Goal: Find contact information: Find contact information

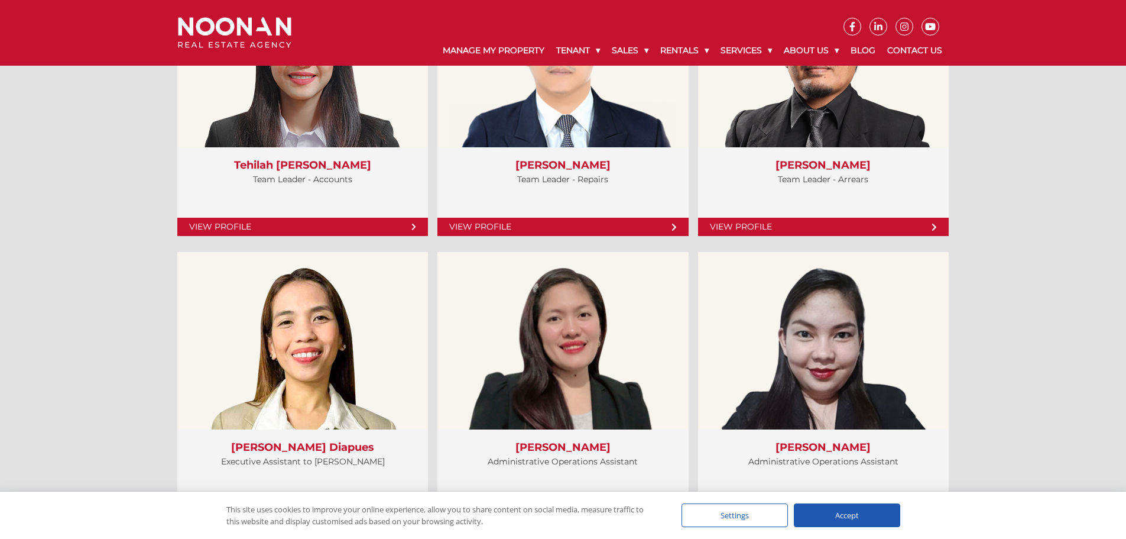
scroll to position [2836, 0]
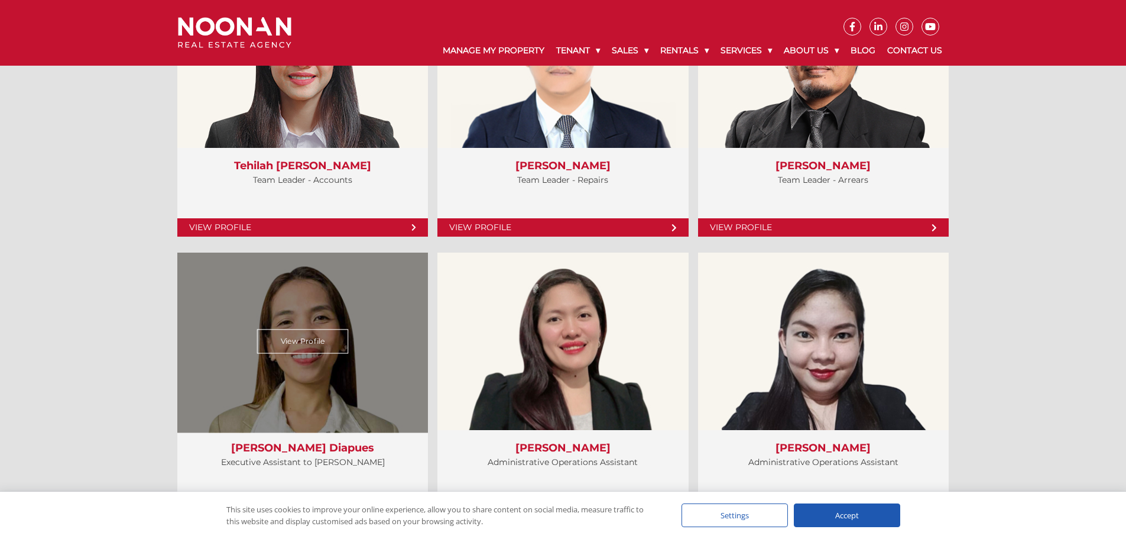
click at [286, 335] on link "View Profile" at bounding box center [303, 341] width 92 height 24
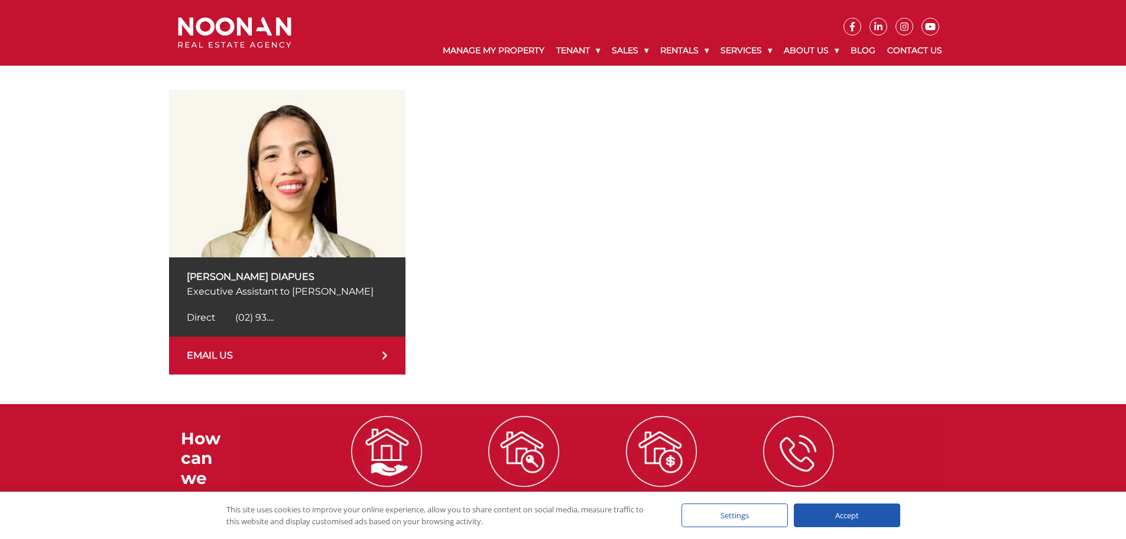
scroll to position [177, 0]
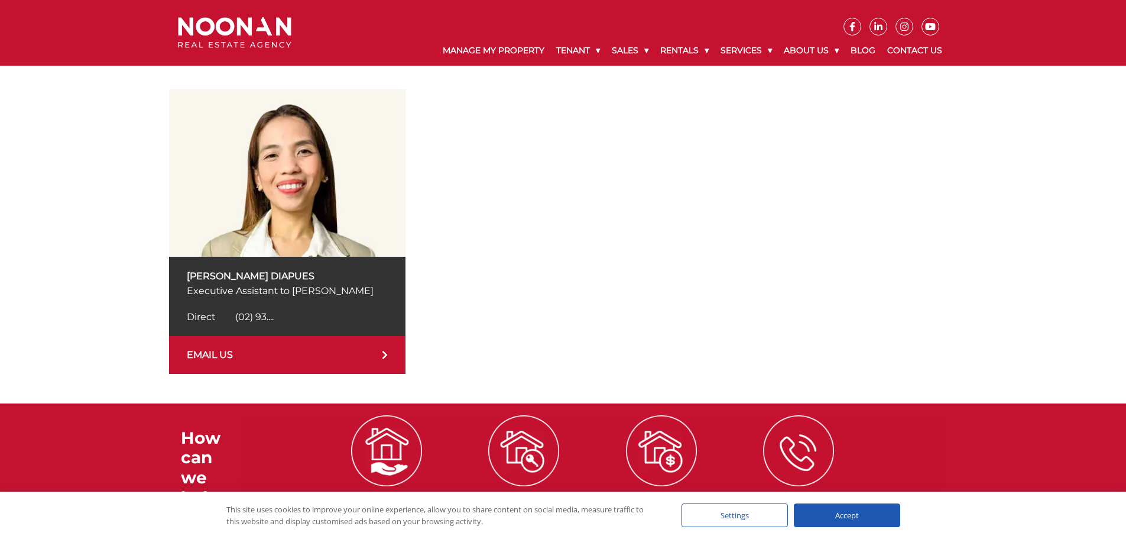
click at [370, 352] on link "EMAIL US" at bounding box center [287, 355] width 237 height 38
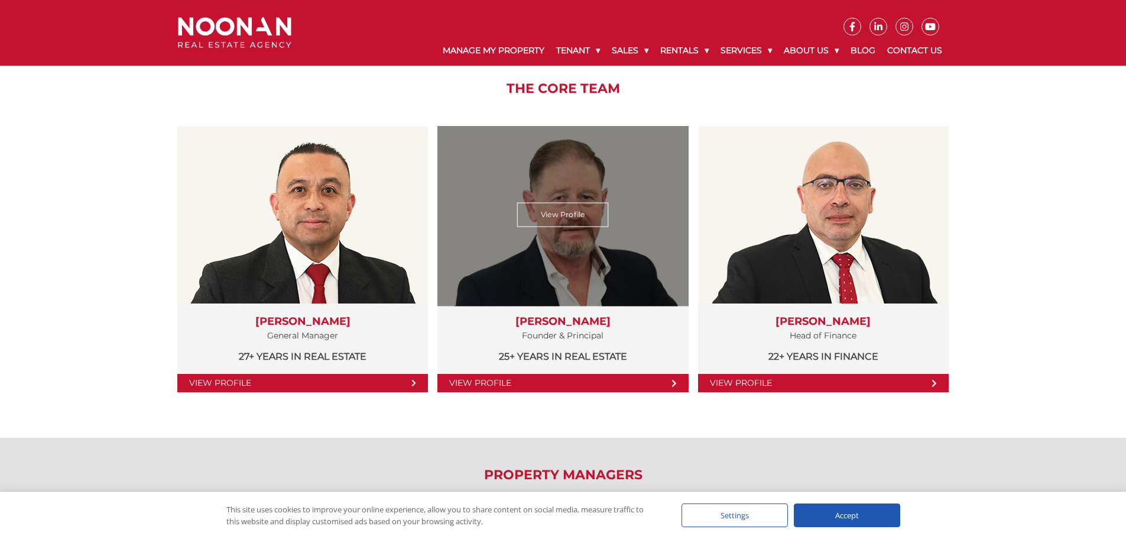
scroll to position [184, 0]
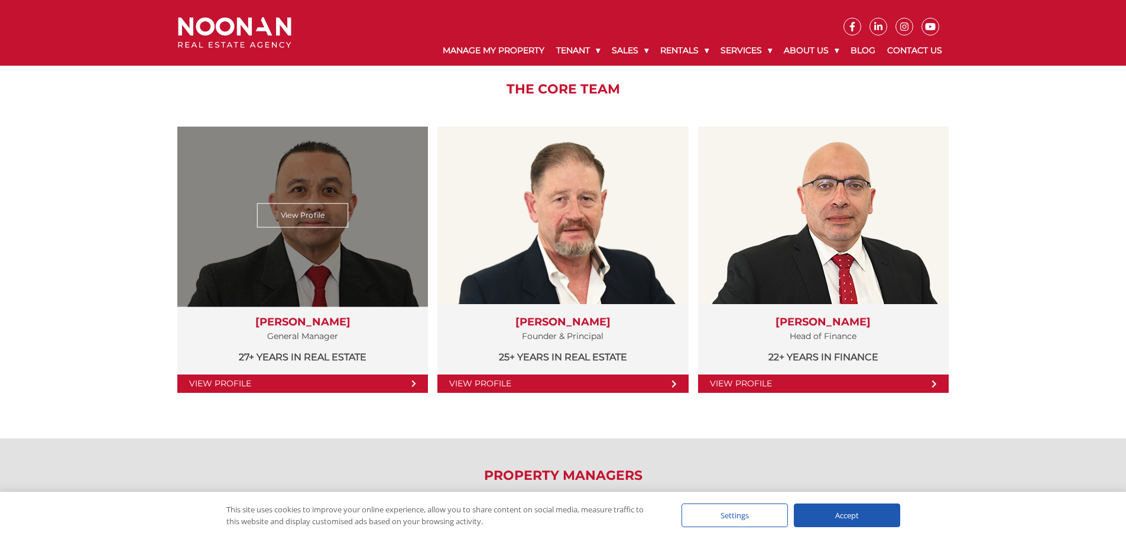
click at [299, 219] on link "View Profile" at bounding box center [303, 215] width 92 height 24
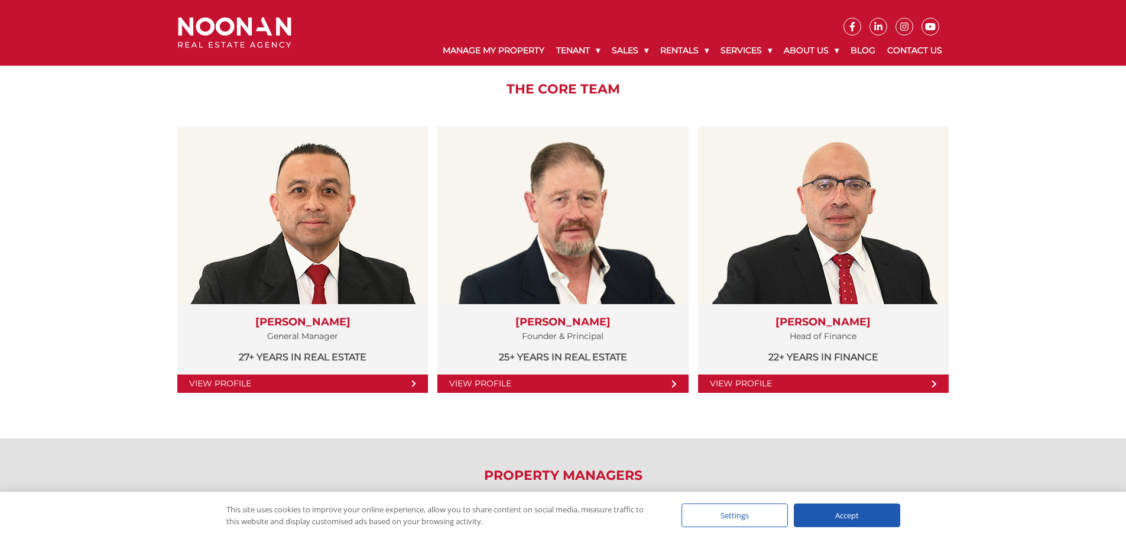
scroll to position [0, 0]
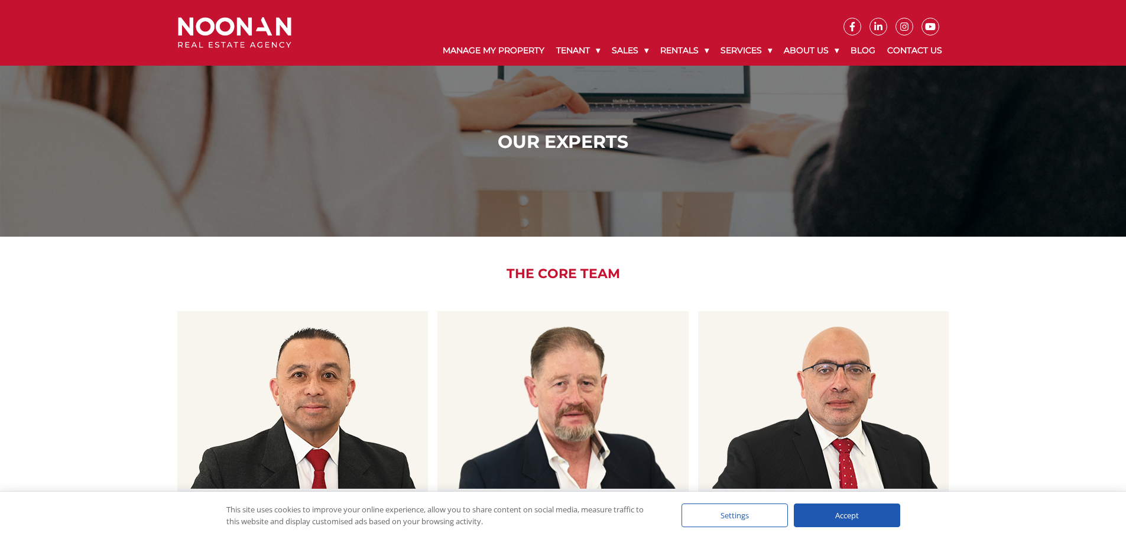
click at [241, 37] on img at bounding box center [235, 32] width 114 height 31
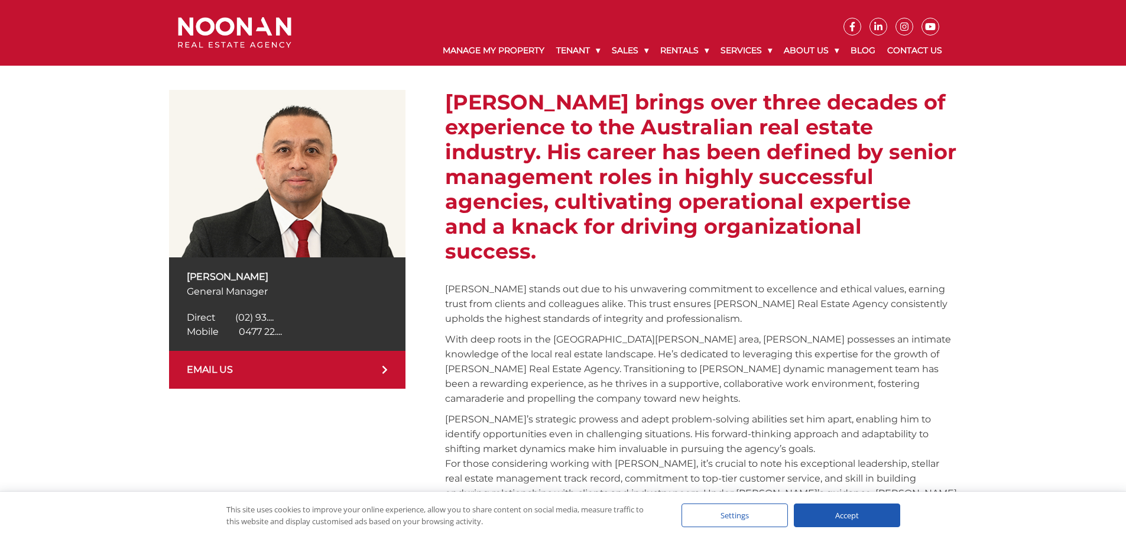
scroll to position [177, 0]
click at [268, 332] on span "0477 22...." at bounding box center [260, 330] width 43 height 11
drag, startPoint x: 299, startPoint y: 331, endPoint x: 239, endPoint y: 328, distance: 59.8
click at [239, 328] on div "Mobile 0477 225 511 Mobile 0477 22...." at bounding box center [287, 331] width 201 height 14
copy span "0477 225 511"
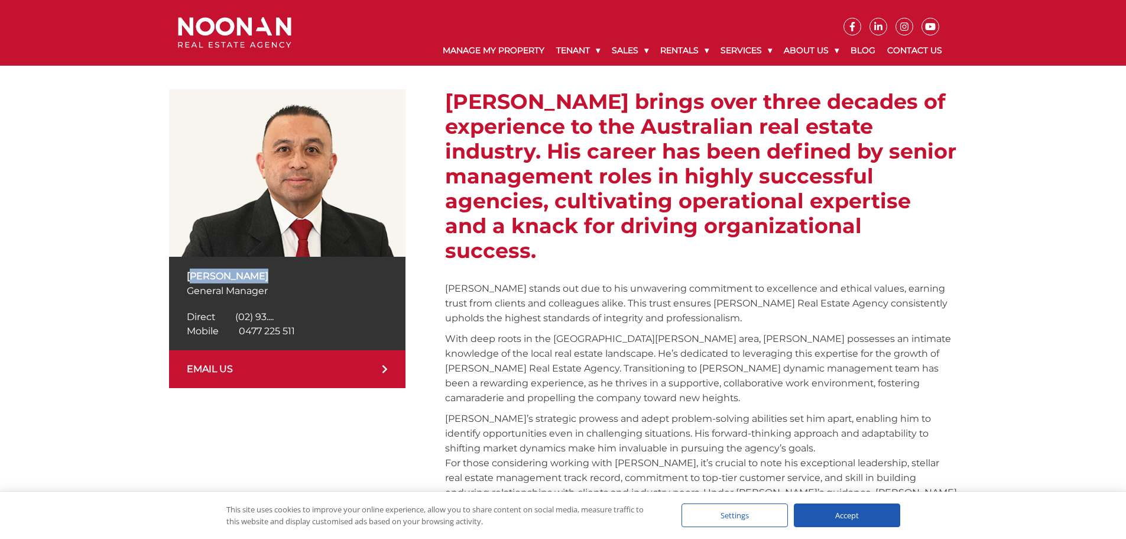
drag, startPoint x: 270, startPoint y: 276, endPoint x: 189, endPoint y: 274, distance: 80.4
click at [186, 276] on div "Martin Reyes General Manager Direct (02) 9330 6850 Direct (02) 93.... Mobile 04…" at bounding box center [287, 303] width 237 height 93
copy p "[PERSON_NAME]"
click at [341, 367] on link "EMAIL US" at bounding box center [287, 369] width 237 height 38
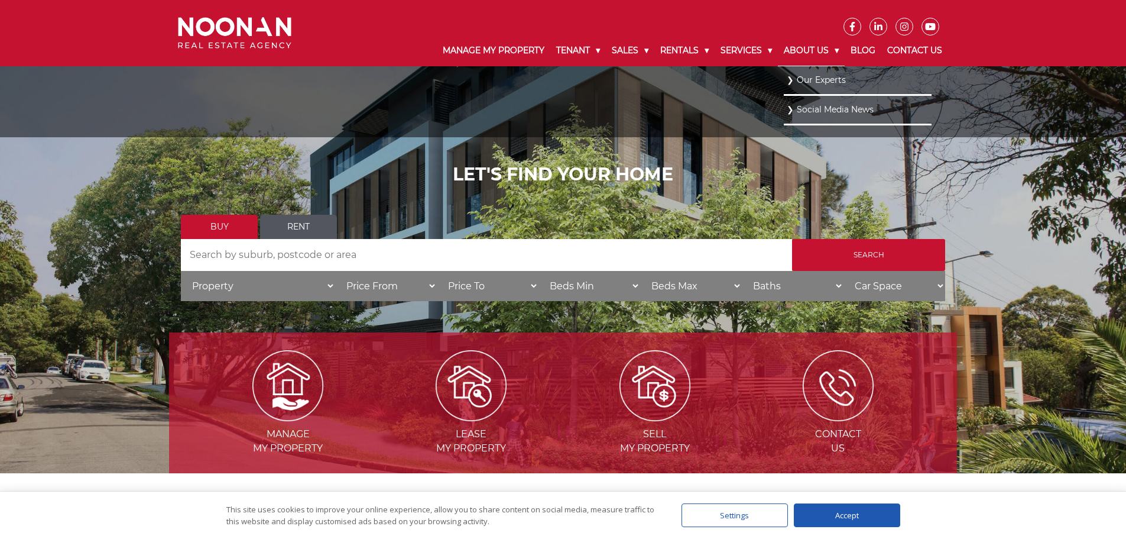
click at [806, 50] on link "About Us" at bounding box center [811, 50] width 67 height 31
click at [808, 50] on link "About Us" at bounding box center [811, 50] width 67 height 31
click at [822, 79] on link "Our Experts" at bounding box center [858, 80] width 142 height 16
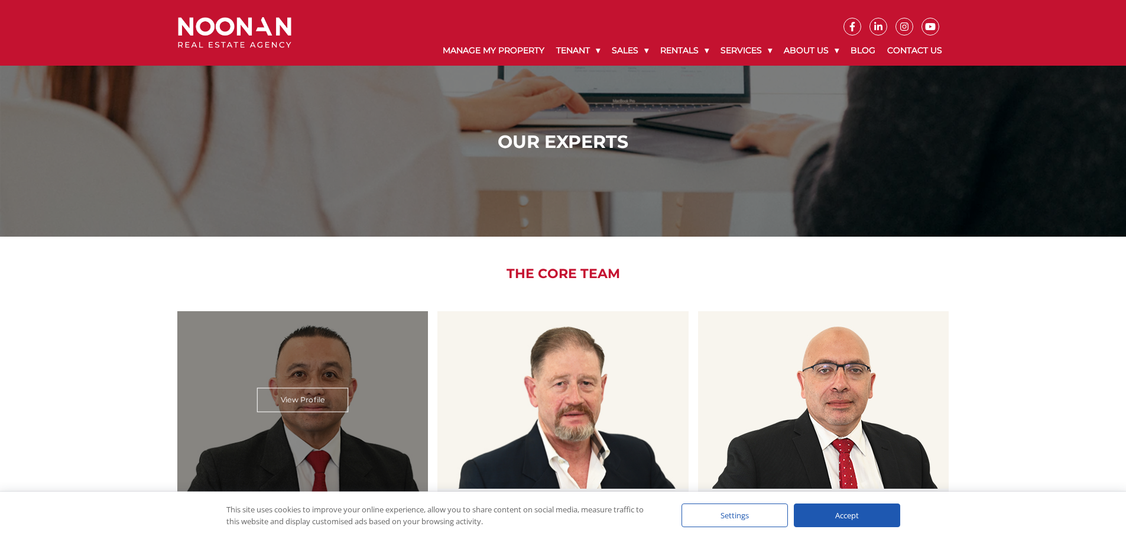
click at [342, 348] on div "View Profile" at bounding box center [303, 400] width 258 height 183
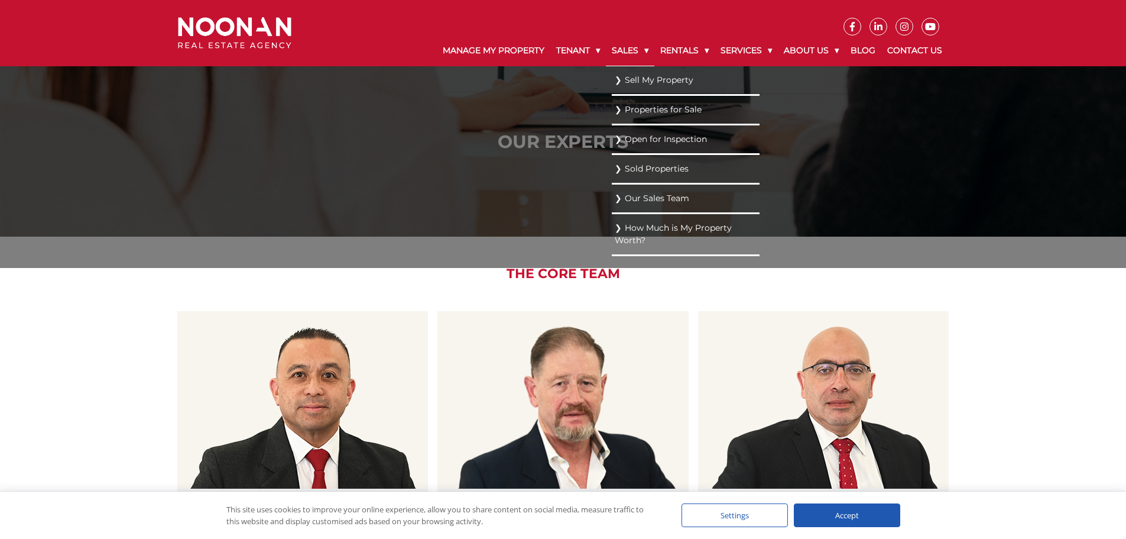
click at [606, 46] on link "Sales" at bounding box center [630, 50] width 48 height 31
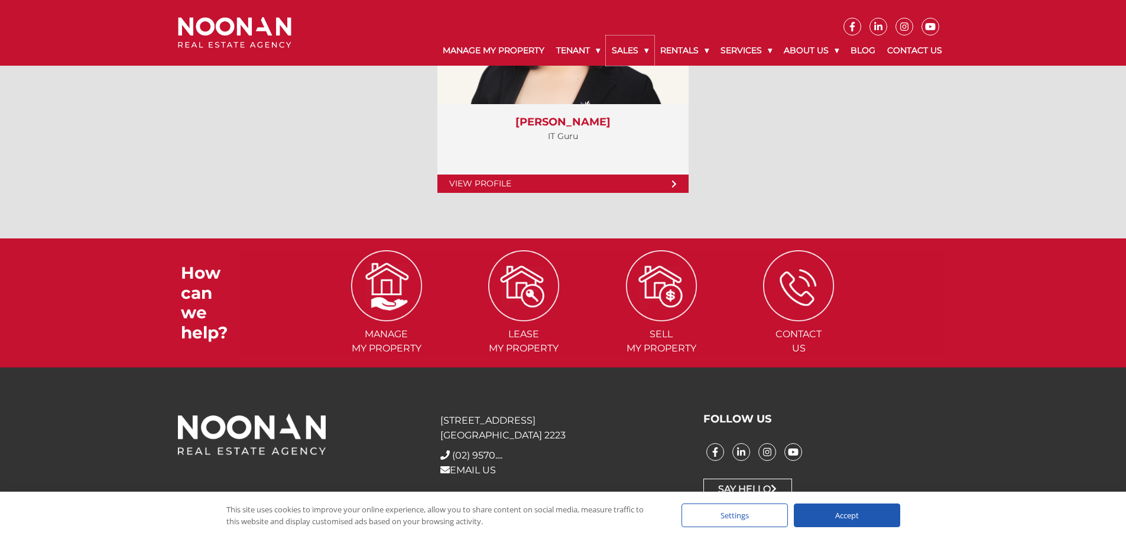
scroll to position [4860, 0]
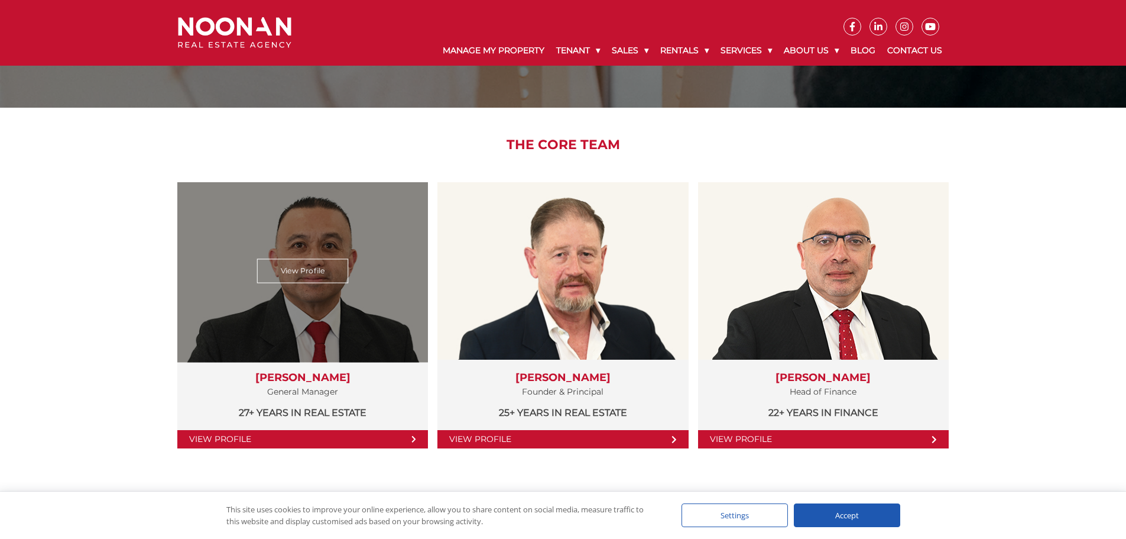
click at [276, 284] on div "View Profile" at bounding box center [303, 271] width 258 height 183
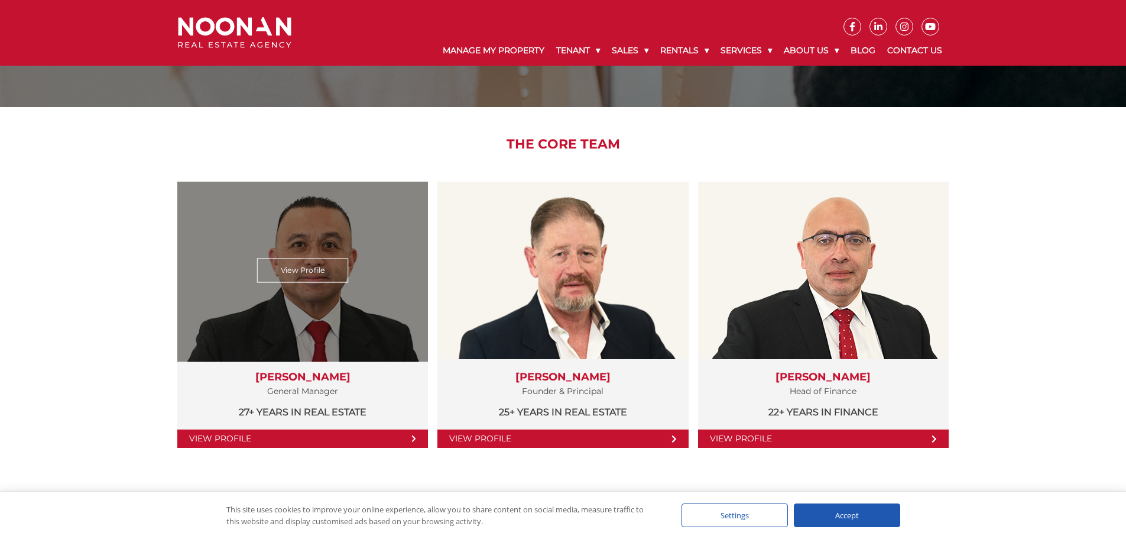
click at [301, 266] on link "View Profile" at bounding box center [303, 270] width 92 height 24
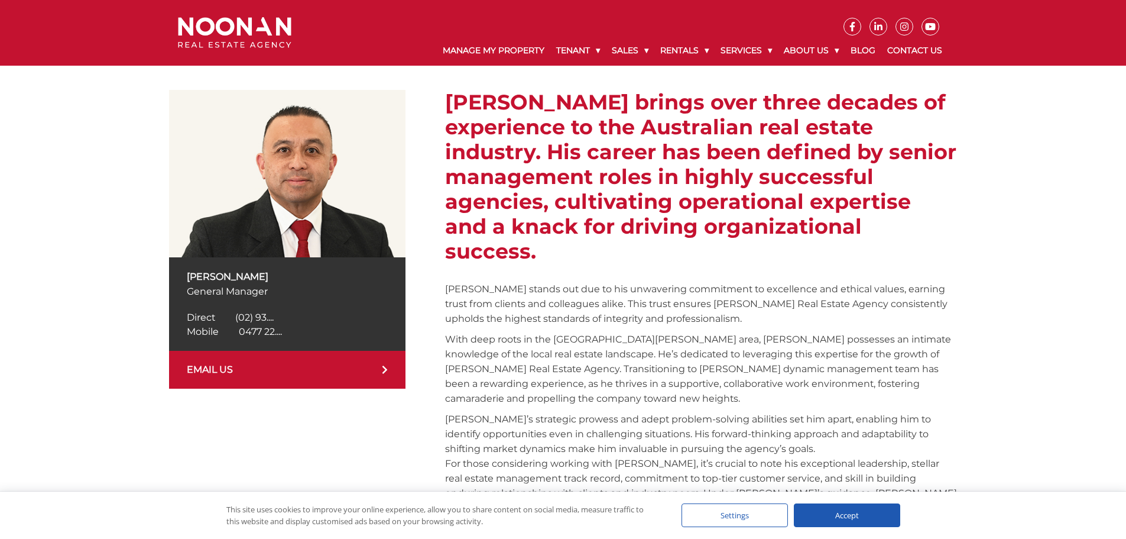
click at [278, 374] on link "EMAIL US" at bounding box center [287, 370] width 237 height 38
